Goal: Check status: Check status

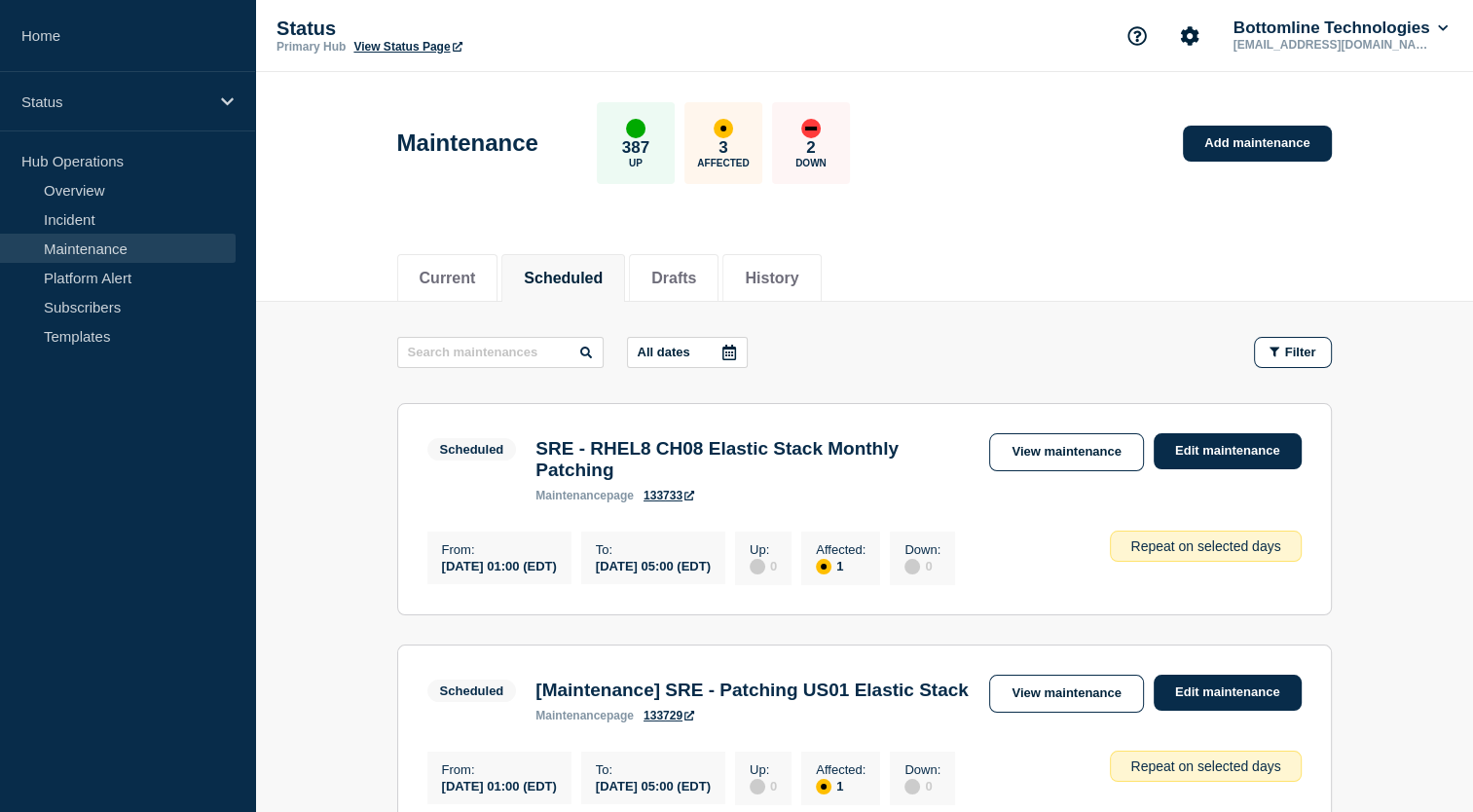
click at [189, 222] on link "Incident" at bounding box center [118, 219] width 236 height 29
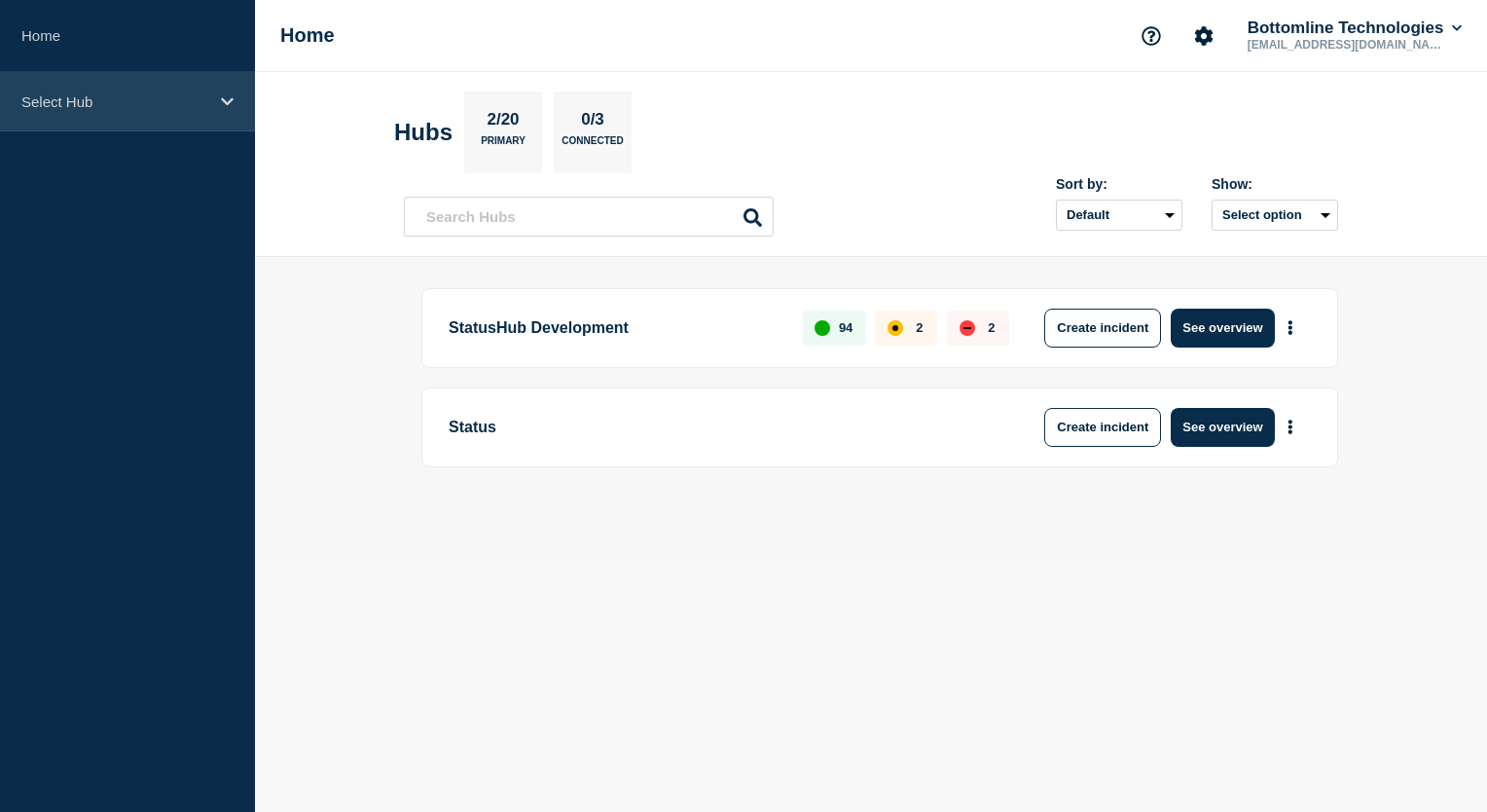
click at [230, 100] on icon at bounding box center [227, 101] width 13 height 8
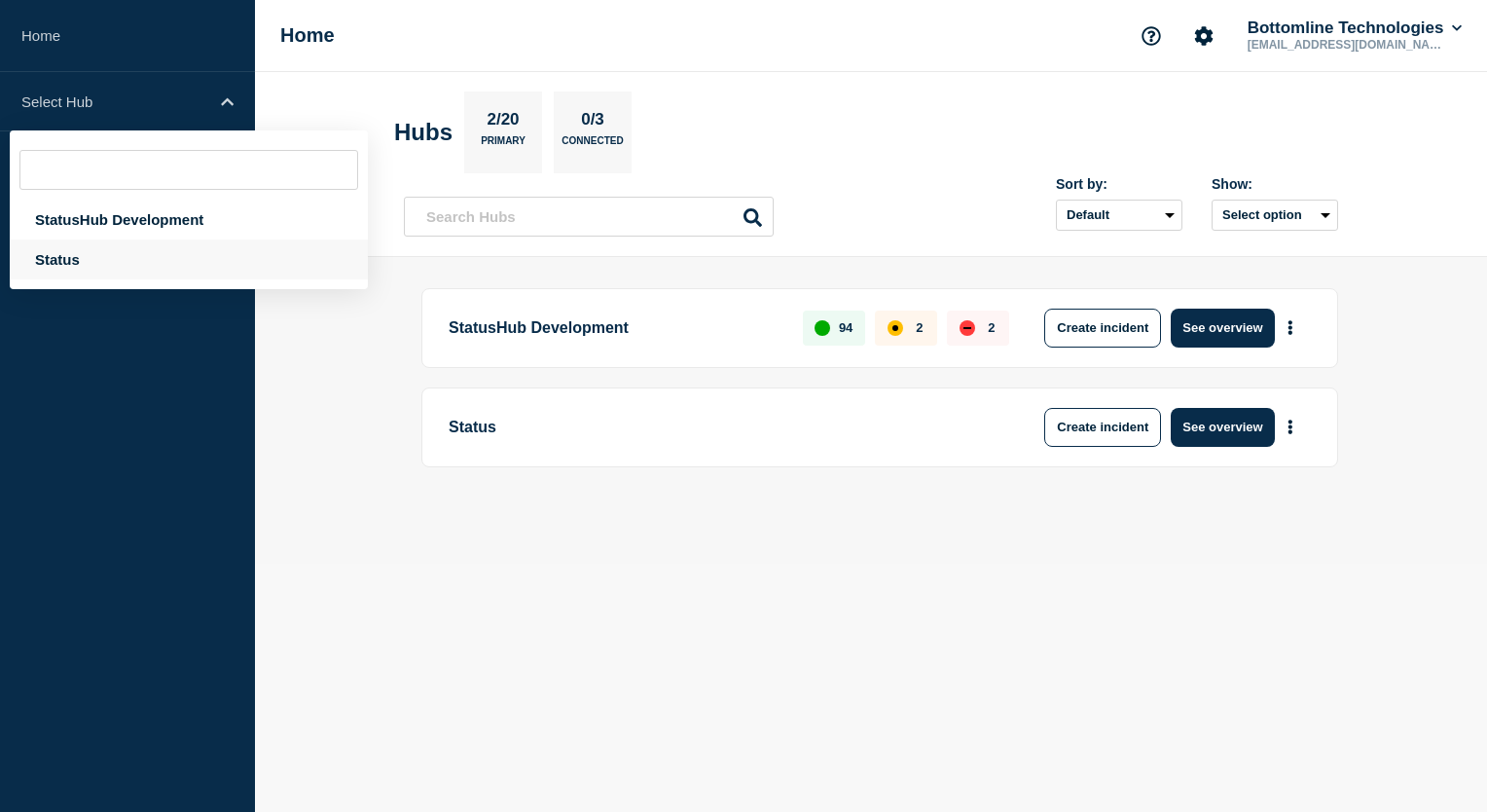
click at [135, 272] on div "Status" at bounding box center [189, 259] width 358 height 40
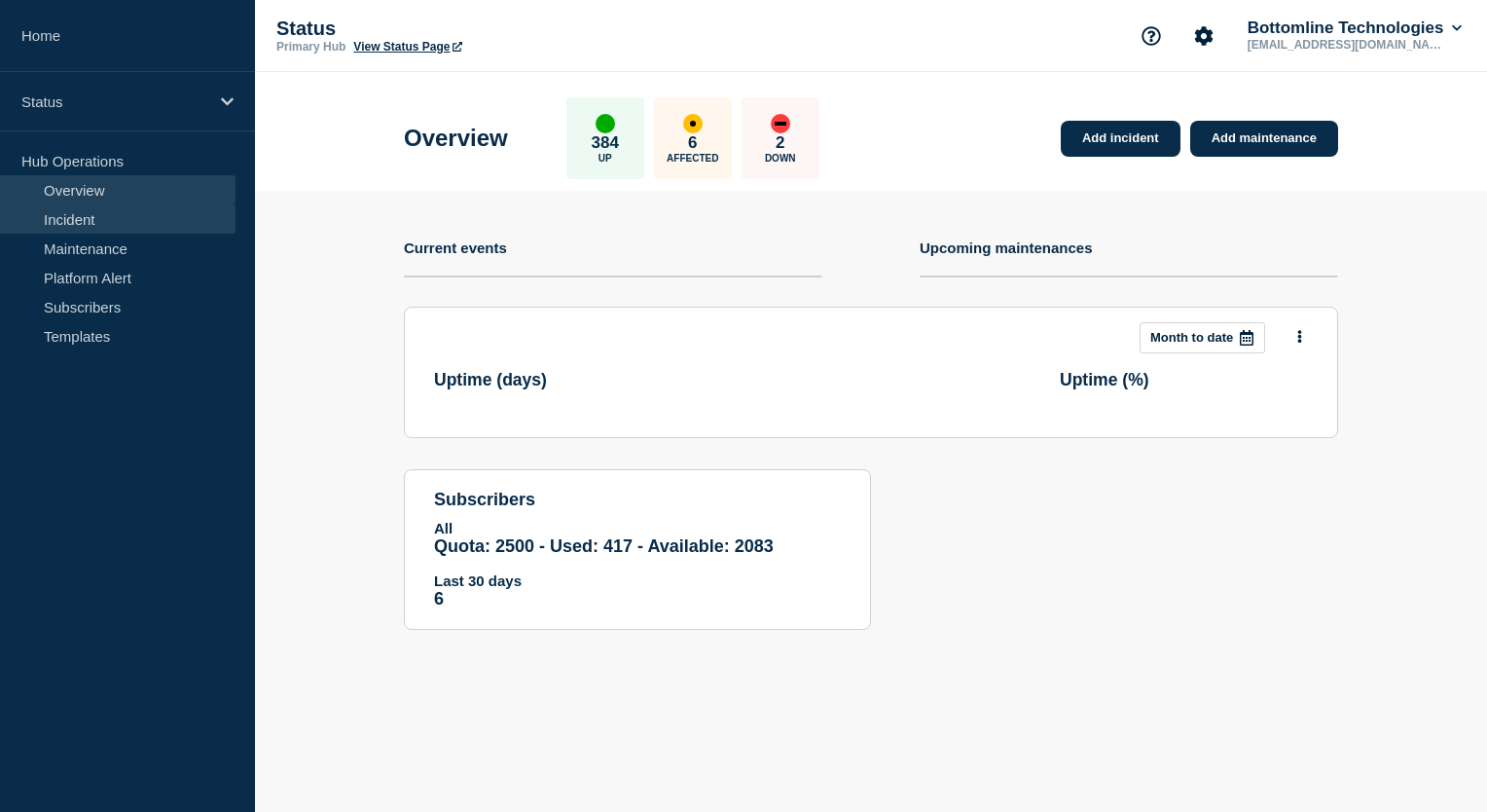
click at [171, 224] on link "Incident" at bounding box center [118, 219] width 236 height 29
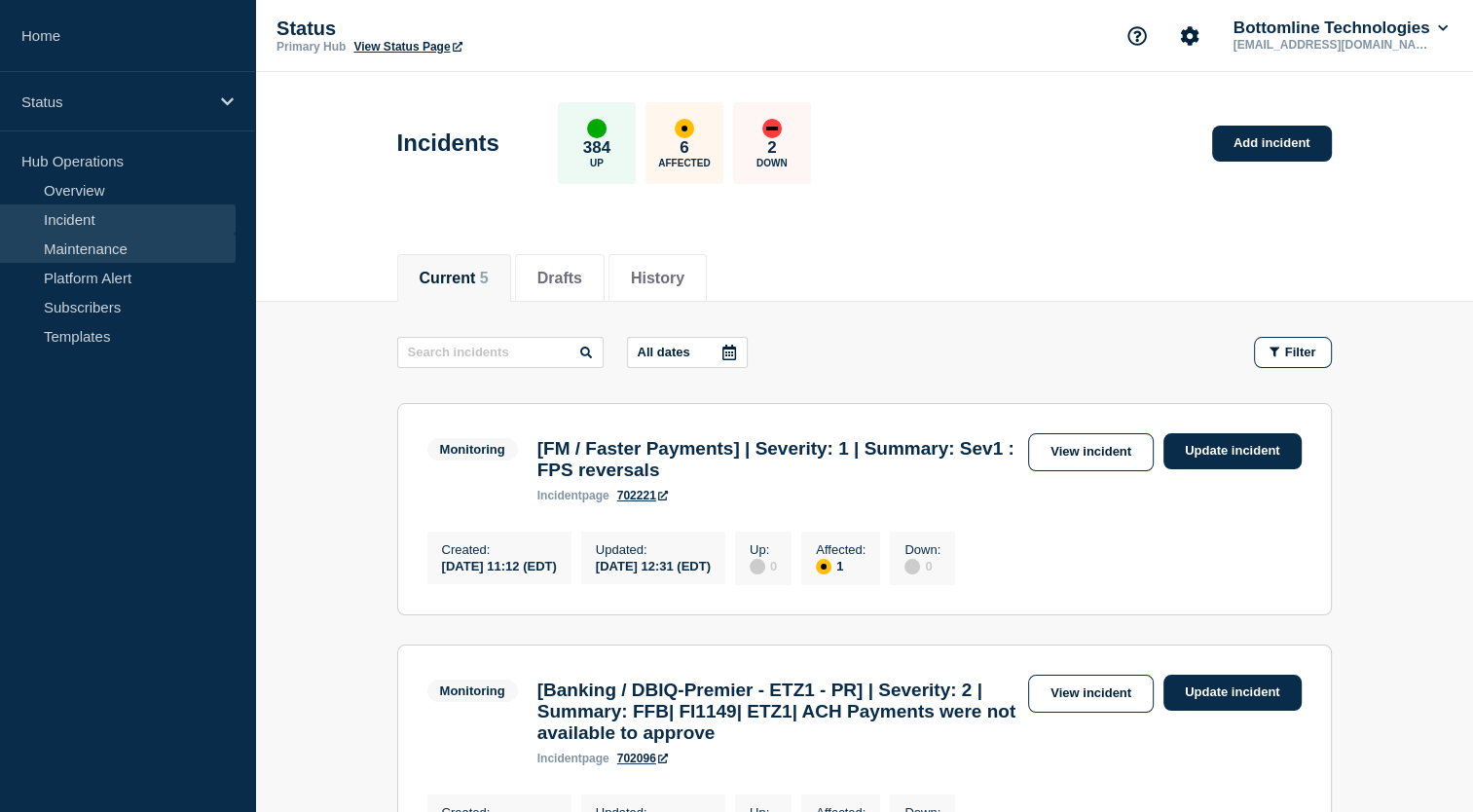
click at [183, 243] on link "Maintenance" at bounding box center [118, 248] width 236 height 29
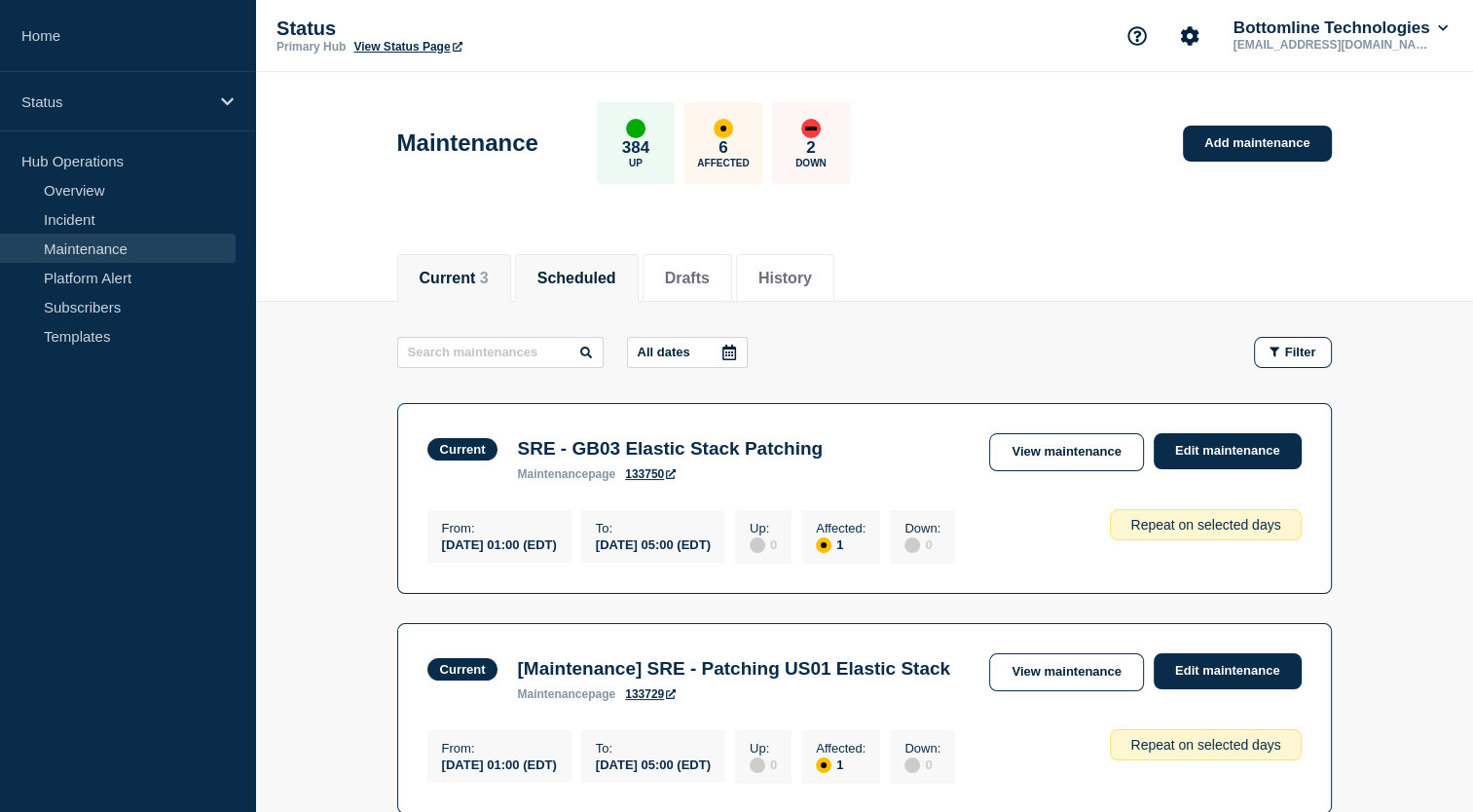
click at [603, 263] on li "Scheduled" at bounding box center [576, 278] width 124 height 48
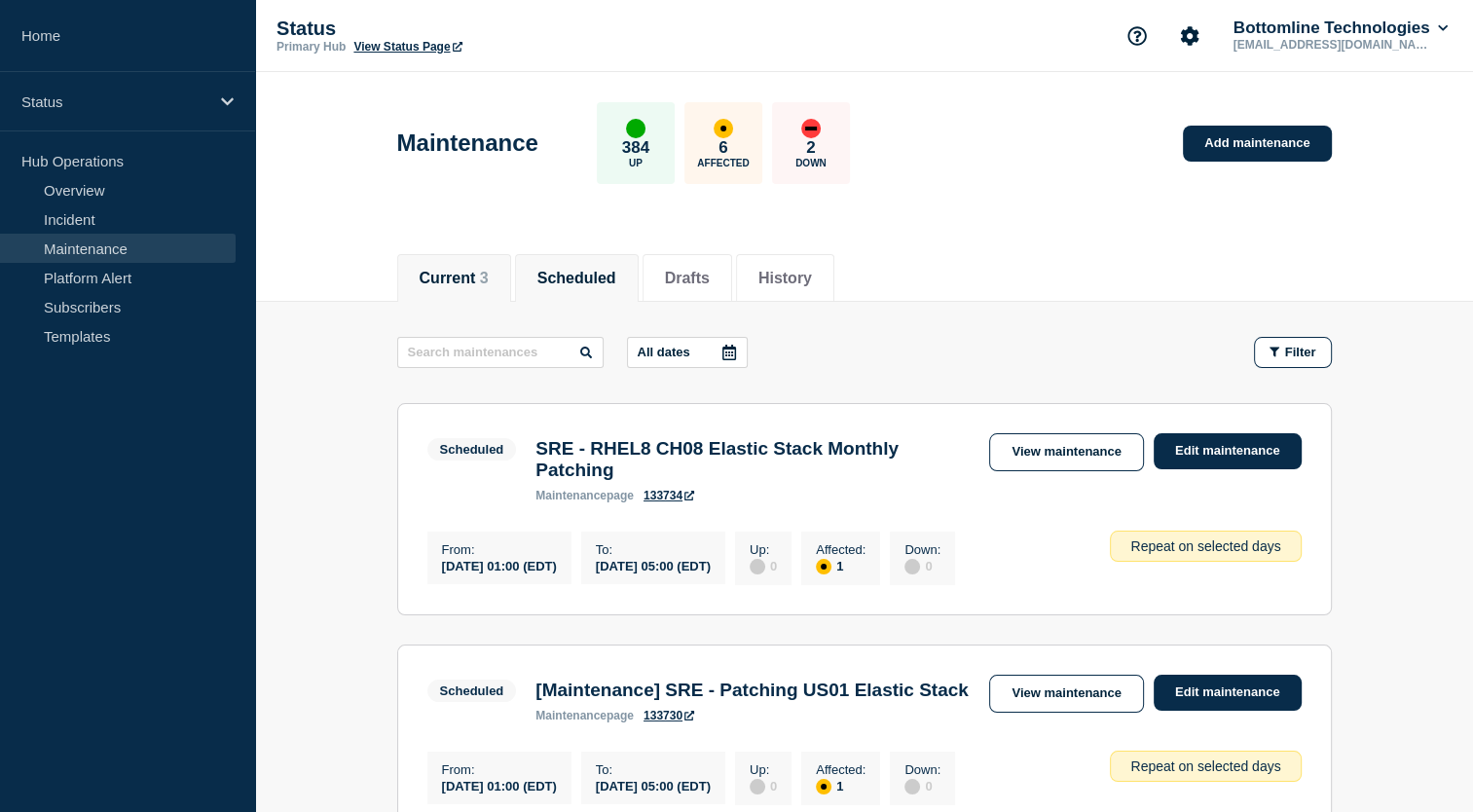
click at [483, 287] on li "Current 3" at bounding box center [454, 278] width 114 height 48
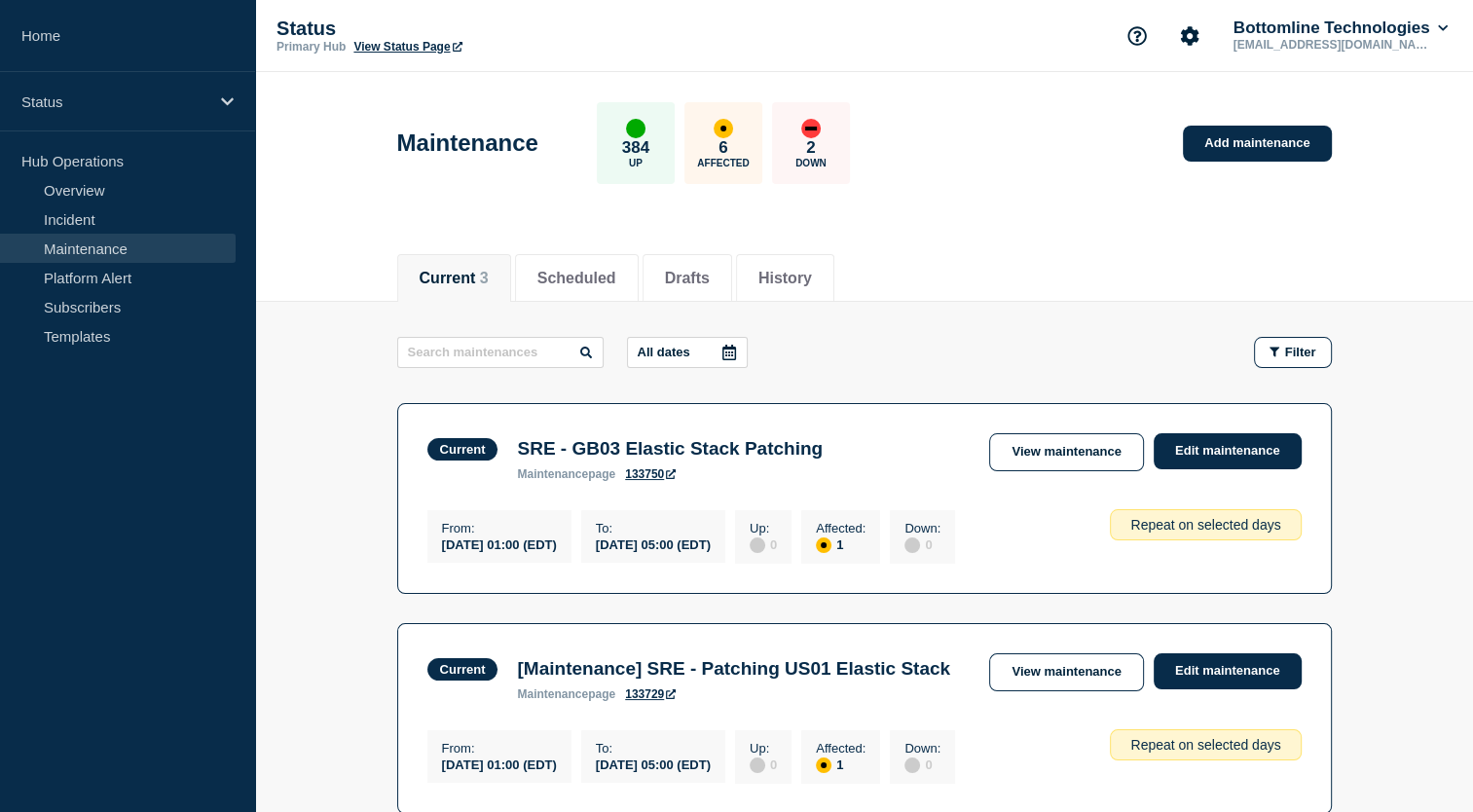
click at [336, 628] on main "All dates Filter Current 1 Affected SRE - GB03 Elastic Stack Patching From 2025…" at bounding box center [864, 681] width 1218 height 761
